Goal: Information Seeking & Learning: Find specific fact

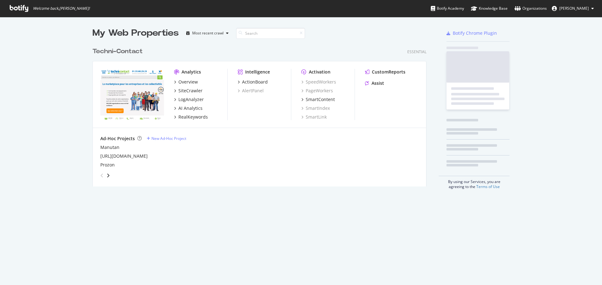
scroll to position [281, 592]
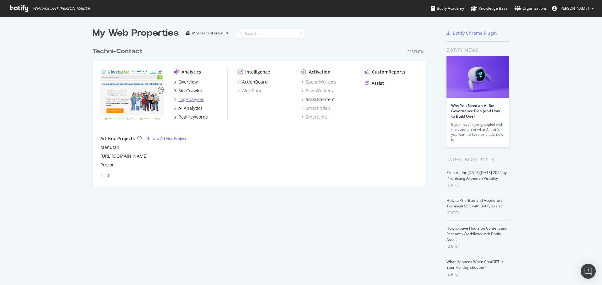
click at [189, 100] on div "LogAnalyzer" at bounding box center [190, 100] width 25 height 6
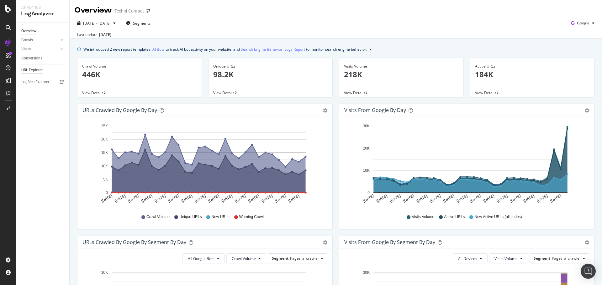
click at [33, 70] on div "URL Explorer" at bounding box center [31, 70] width 21 height 7
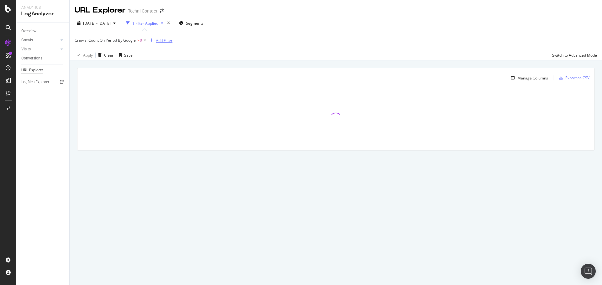
click at [163, 40] on div "Add Filter" at bounding box center [164, 40] width 17 height 5
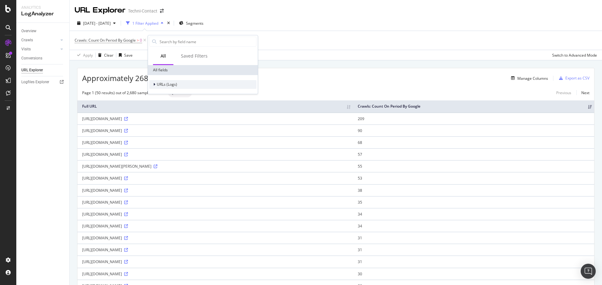
click at [154, 85] on icon at bounding box center [154, 85] width 2 height 4
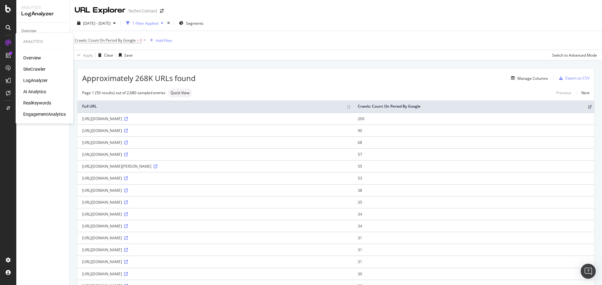
click at [35, 104] on div "RealKeywords" at bounding box center [37, 103] width 28 height 6
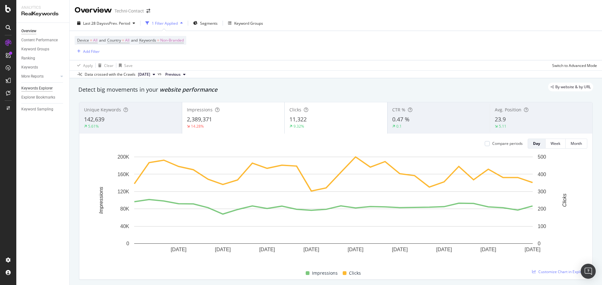
click at [29, 88] on div "Keywords Explorer" at bounding box center [36, 88] width 31 height 7
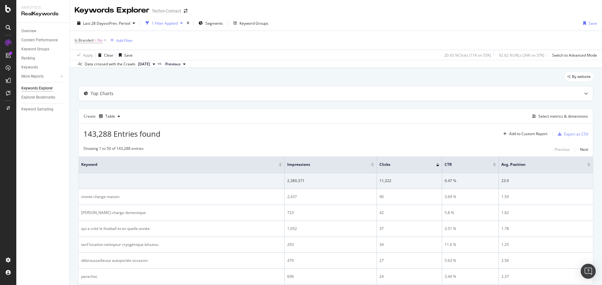
click at [163, 24] on div "1 Filter Applied" at bounding box center [165, 23] width 26 height 5
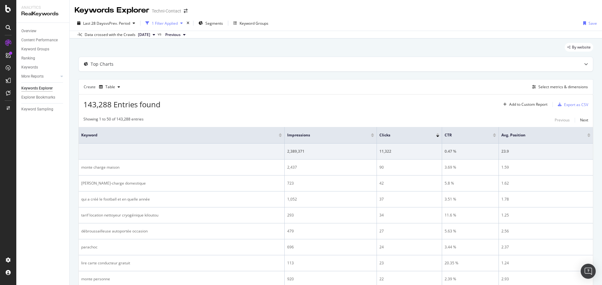
click at [170, 24] on div "1 Filter Applied" at bounding box center [165, 23] width 26 height 5
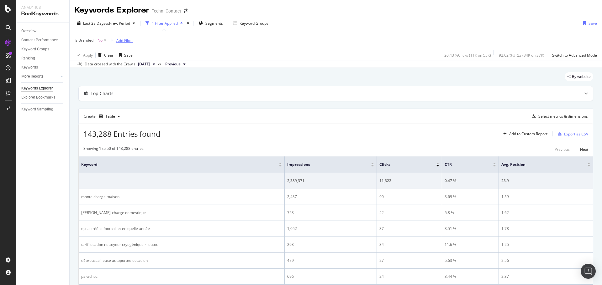
click at [129, 39] on div "Add Filter" at bounding box center [124, 40] width 17 height 5
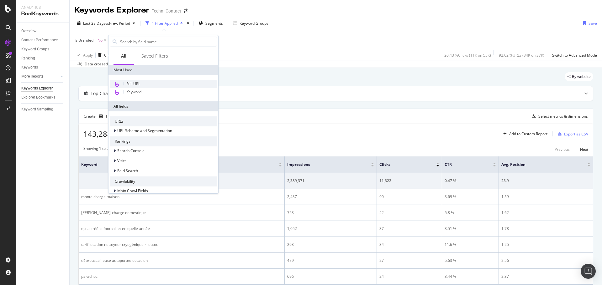
click at [133, 84] on span "Full URL" at bounding box center [133, 83] width 14 height 5
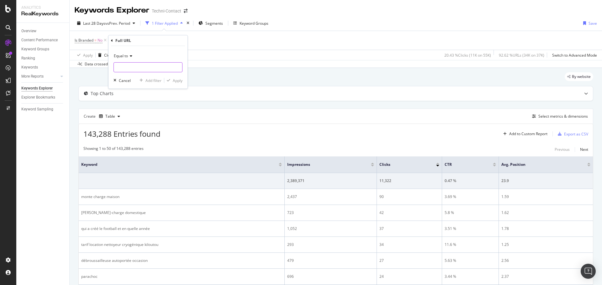
click at [133, 65] on input "text" at bounding box center [148, 67] width 68 height 10
paste input "Pochette portable collège"
type input "Pochette portable collège"
drag, startPoint x: 128, startPoint y: 70, endPoint x: 5, endPoint y: 64, distance: 123.0
click at [5, 64] on body "Activation Activation Hub SpeedWorkers SmartIndex PageWorkers SmartContent Smar…" at bounding box center [301, 142] width 602 height 285
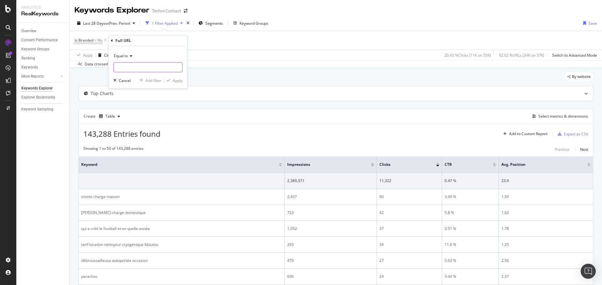
paste input "[URL][DOMAIN_NAME]"
type input "[URL][DOMAIN_NAME]"
click at [124, 55] on span "Equal to" at bounding box center [121, 55] width 14 height 5
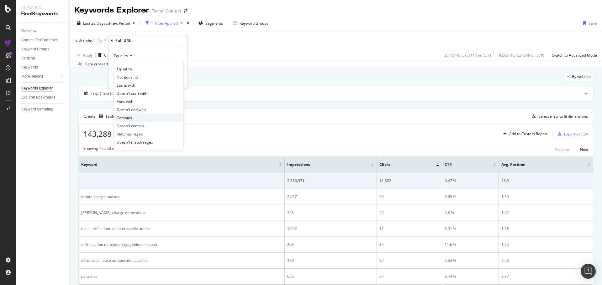
click at [139, 118] on div "Contains" at bounding box center [148, 118] width 67 height 8
click at [172, 81] on div "button" at bounding box center [168, 81] width 8 height 4
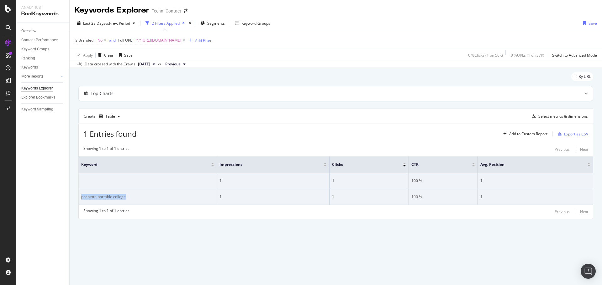
drag, startPoint x: 130, startPoint y: 196, endPoint x: 81, endPoint y: 198, distance: 49.3
click at [81, 198] on td "pochette portable college" at bounding box center [148, 197] width 138 height 16
copy div "pochette portable college"
